Goal: Task Accomplishment & Management: Use online tool/utility

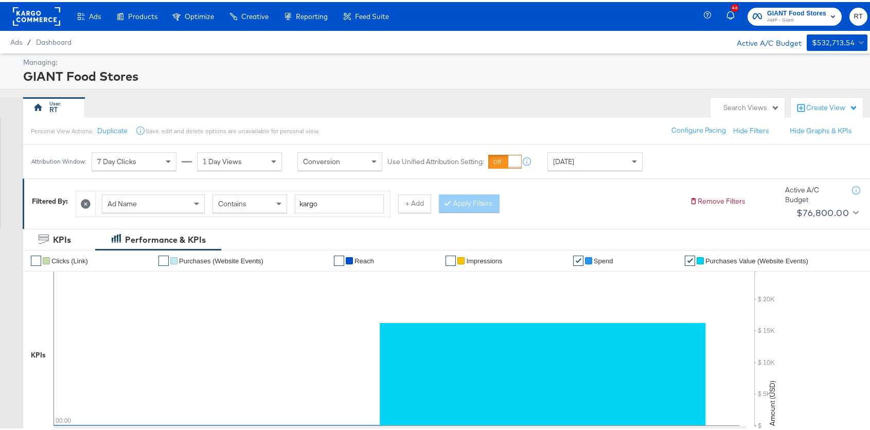
click at [264, 68] on div "GIANT Food Stores" at bounding box center [444, 73] width 842 height 17
click at [39, 15] on rect at bounding box center [36, 14] width 47 height 19
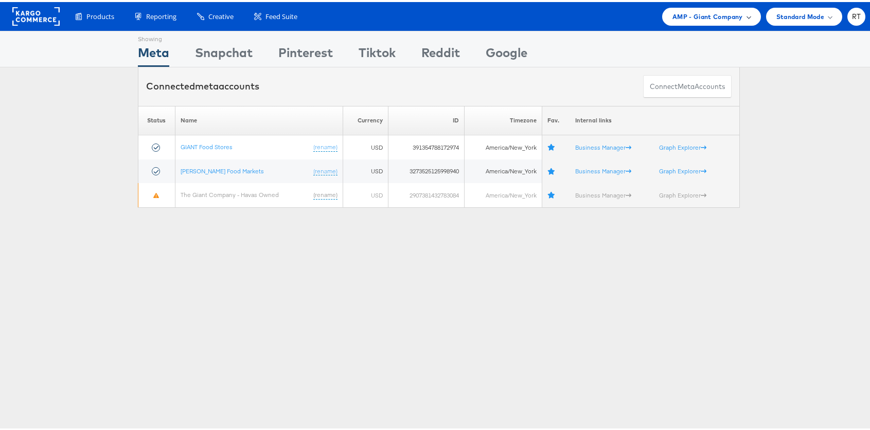
click at [719, 16] on span "AMP - Giant Company" at bounding box center [707, 14] width 70 height 11
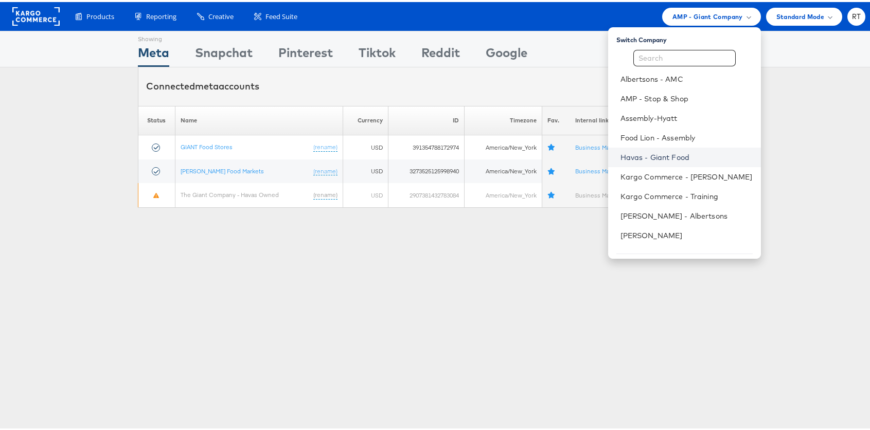
click at [670, 159] on link "Havas - Giant Food" at bounding box center [686, 155] width 132 height 10
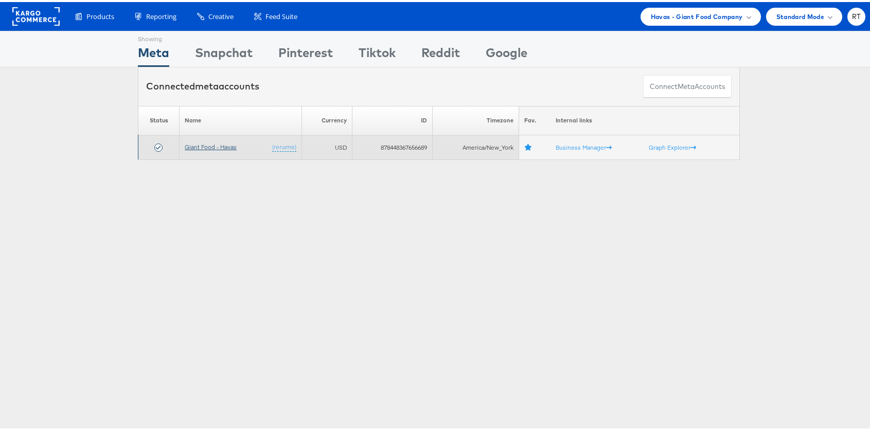
click at [213, 145] on link "Giant Food - Havas" at bounding box center [211, 145] width 52 height 8
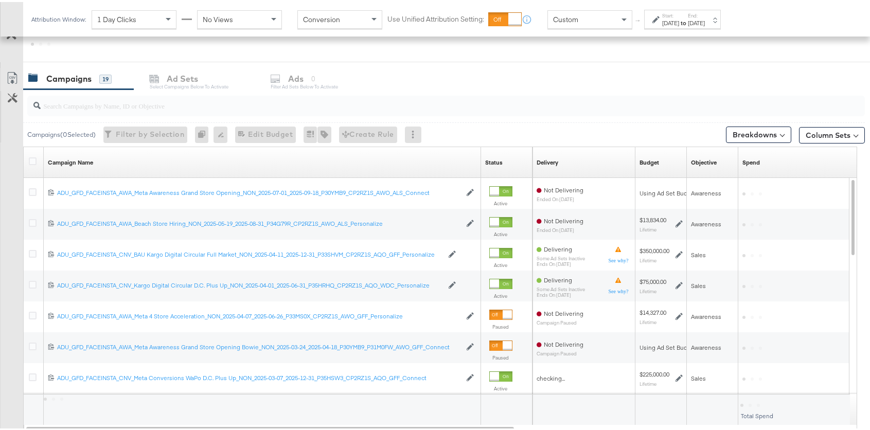
scroll to position [411, 0]
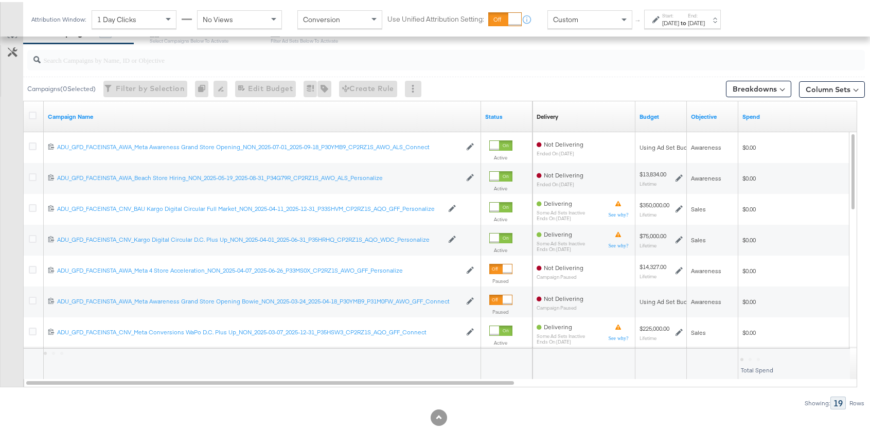
click at [173, 51] on input "search" at bounding box center [415, 54] width 748 height 20
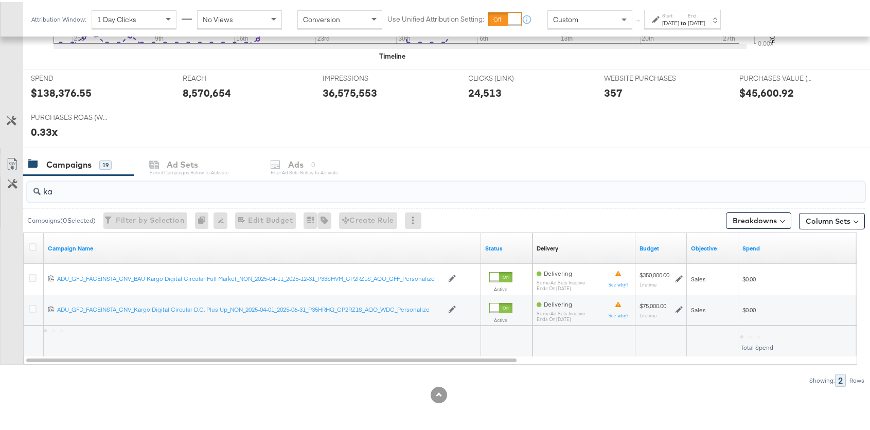
scroll to position [380, 0]
type input "kargo"
click at [582, 22] on div "Custom" at bounding box center [590, 17] width 84 height 17
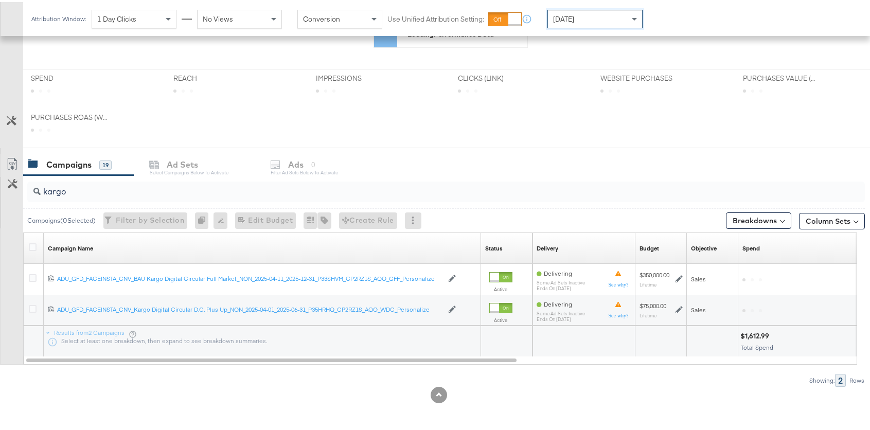
scroll to position [379, 0]
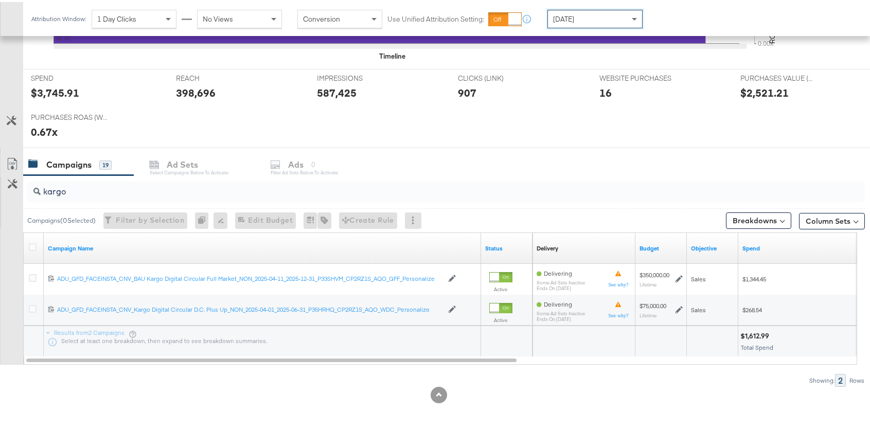
click at [299, 167] on div "Campaigns 19 Ad Sets Select Campaigns below to activate Ads 0 Filter Ad Sets be…" at bounding box center [450, 163] width 855 height 22
drag, startPoint x: 29, startPoint y: 278, endPoint x: 167, endPoint y: 217, distance: 151.1
click at [29, 278] on icon at bounding box center [33, 276] width 8 height 8
click at [0, 0] on input "checkbox" at bounding box center [0, 0] width 0 height 0
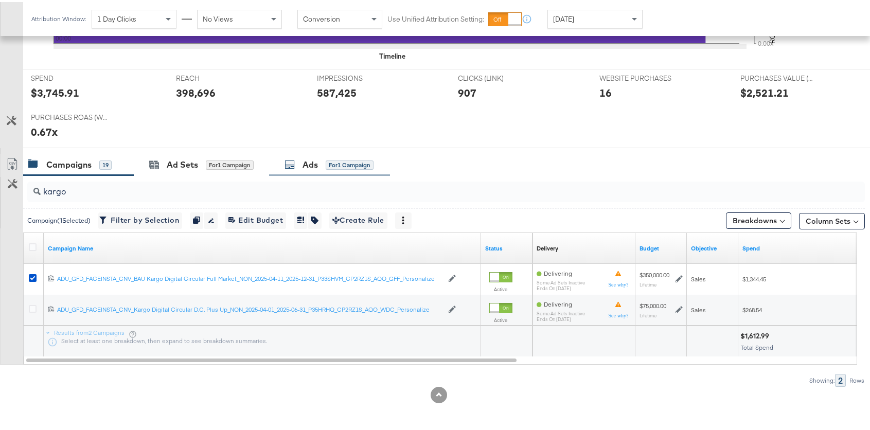
click at [306, 161] on div "Ads" at bounding box center [310, 163] width 15 height 12
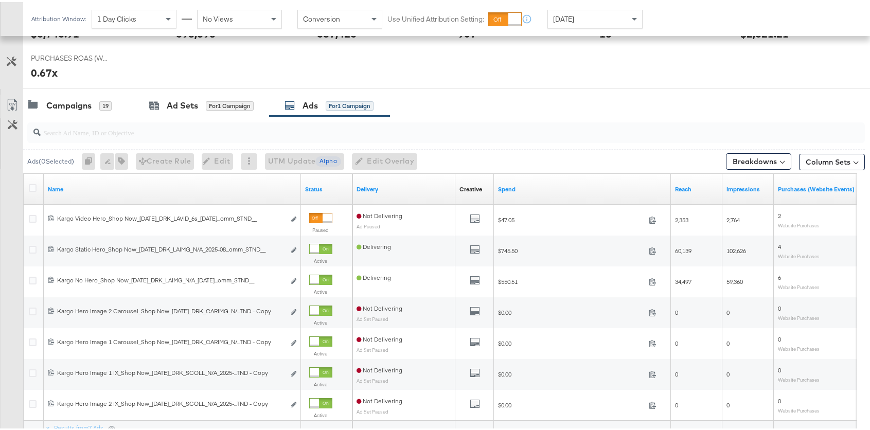
scroll to position [451, 0]
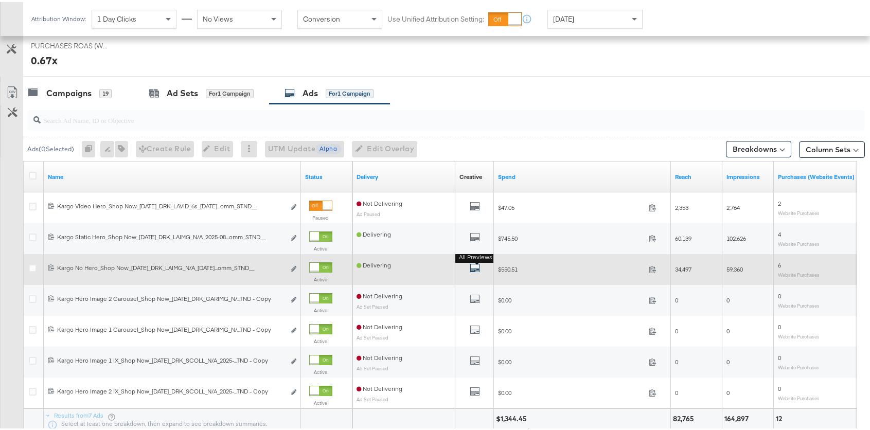
click at [471, 264] on icon "default" at bounding box center [475, 266] width 10 height 10
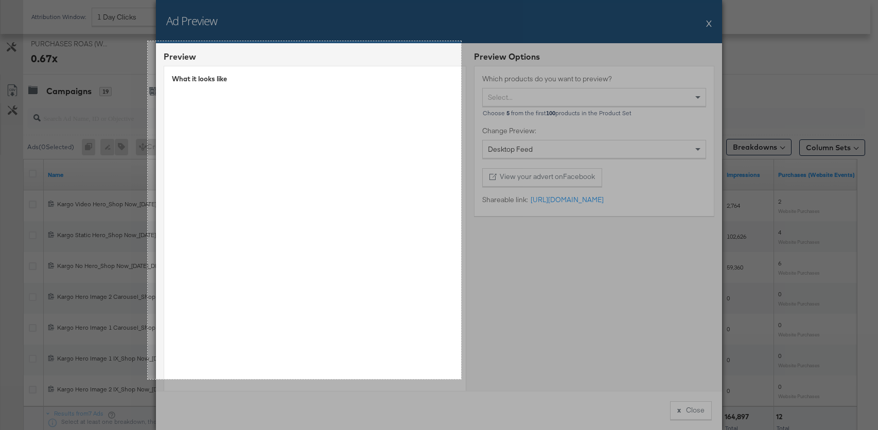
drag, startPoint x: 150, startPoint y: 45, endPoint x: 461, endPoint y: 379, distance: 455.8
click at [461, 379] on div "609 X 657" at bounding box center [450, 31] width 901 height 964
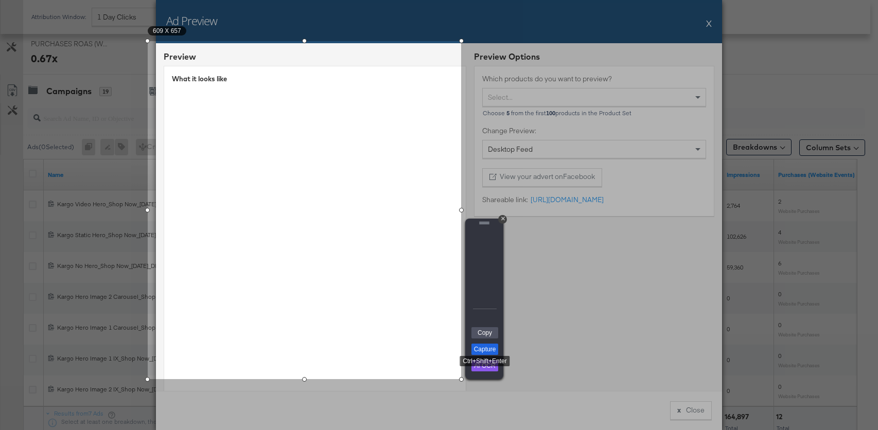
click at [487, 351] on link "Capture" at bounding box center [484, 349] width 27 height 11
